Goal: Check status: Check status

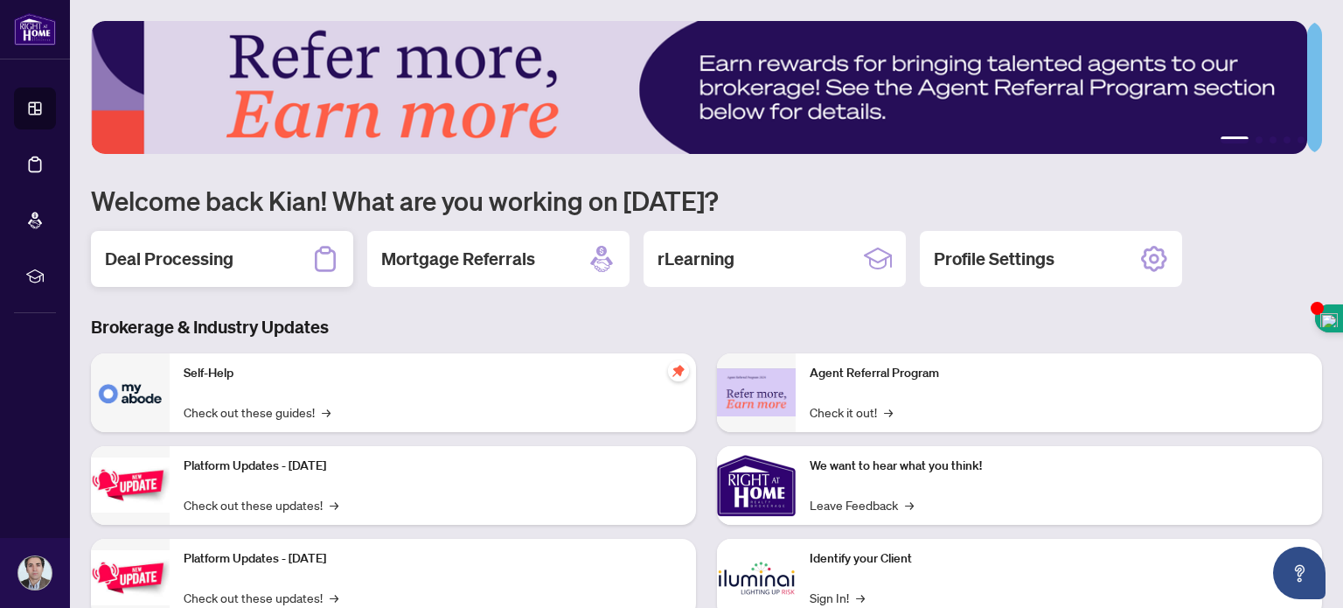
click at [215, 255] on h2 "Deal Processing" at bounding box center [169, 259] width 129 height 24
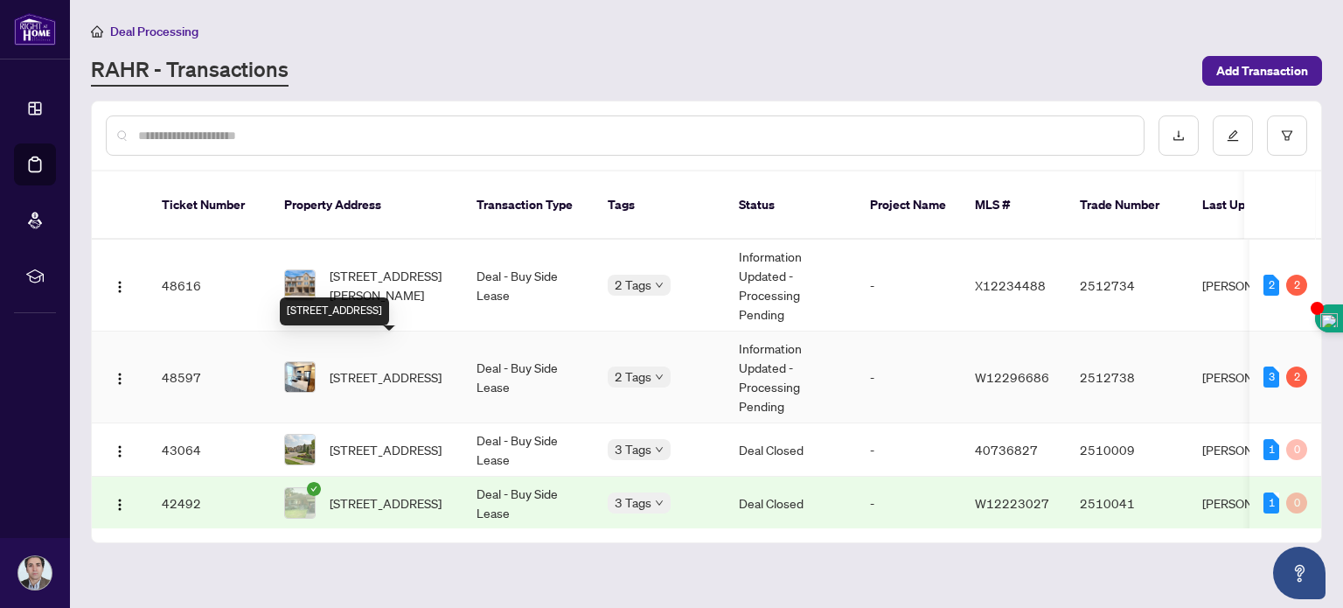
click at [377, 367] on span "[STREET_ADDRESS]" at bounding box center [386, 376] width 112 height 19
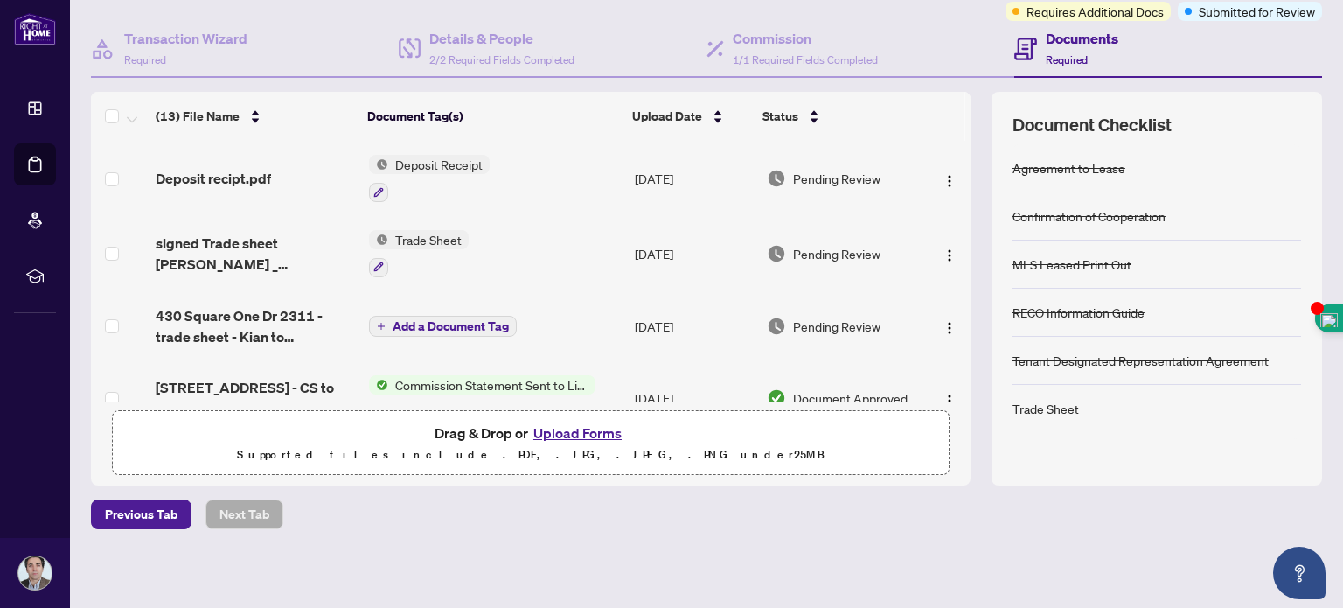
scroll to position [66, 0]
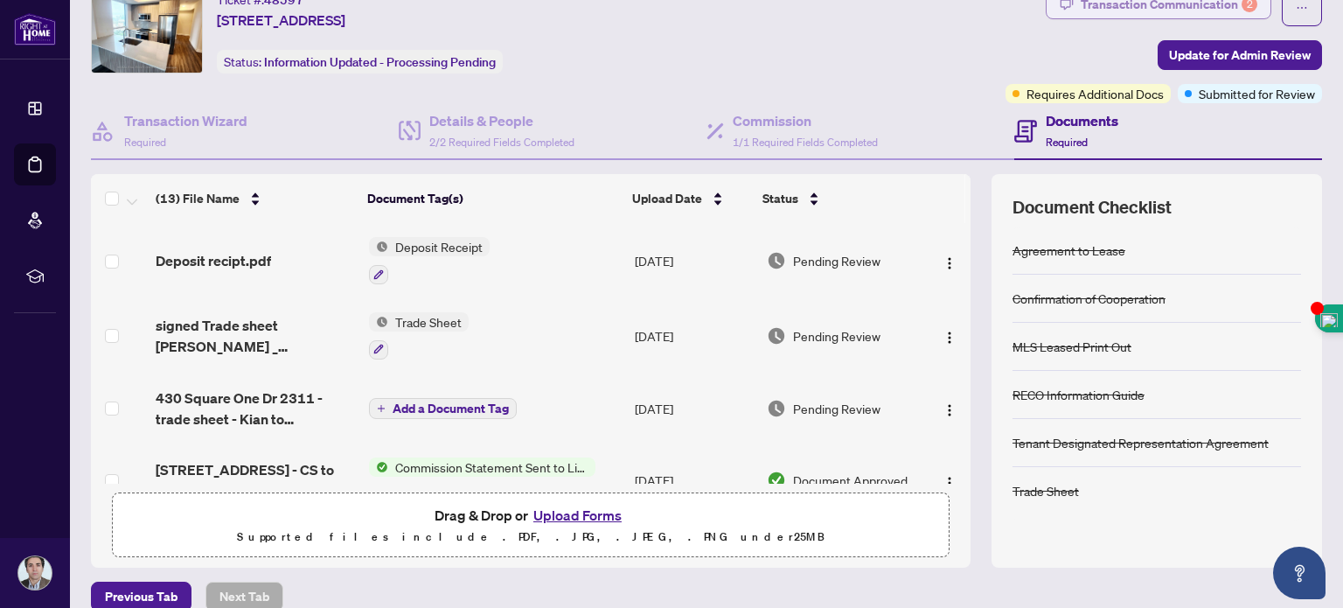
click at [1179, 10] on div "Transaction Communication 2" at bounding box center [1169, 4] width 177 height 28
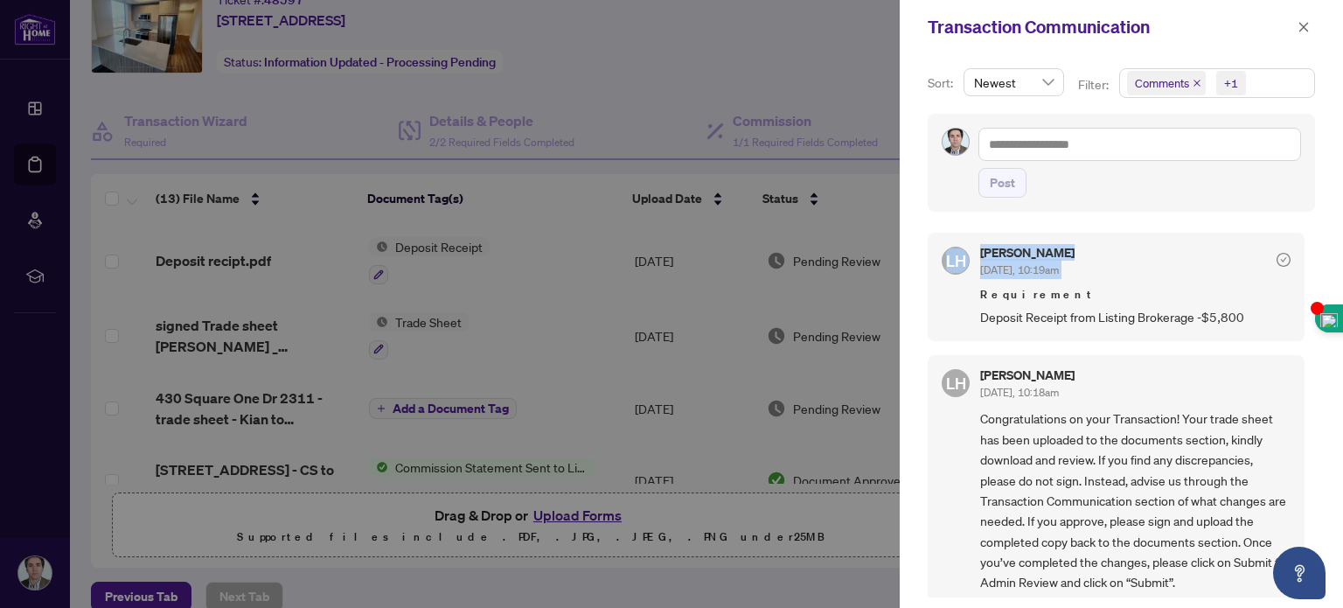
drag, startPoint x: 1310, startPoint y: 237, endPoint x: 1342, endPoint y: 181, distance: 64.6
click at [1342, 181] on div "Sort: Newest Filter: Comments +1 Post LH [PERSON_NAME] [DATE], 10:19am Requirem…" at bounding box center [1121, 330] width 443 height 553
click at [822, 35] on div at bounding box center [671, 304] width 1343 height 608
click at [1311, 20] on button "button" at bounding box center [1303, 27] width 23 height 21
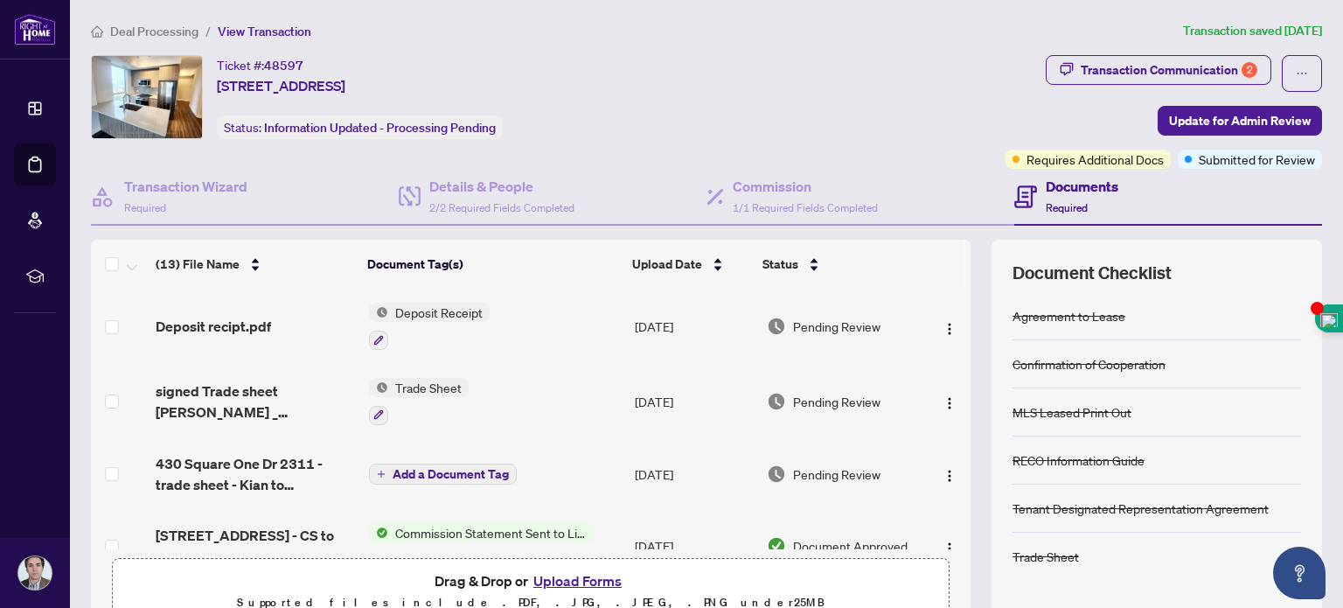
click at [762, 87] on div "Ticket #: 48597 [STREET_ADDRESS] Status: Information Updated - Processing Pendi…" at bounding box center [545, 97] width 908 height 84
